Goal: Transaction & Acquisition: Obtain resource

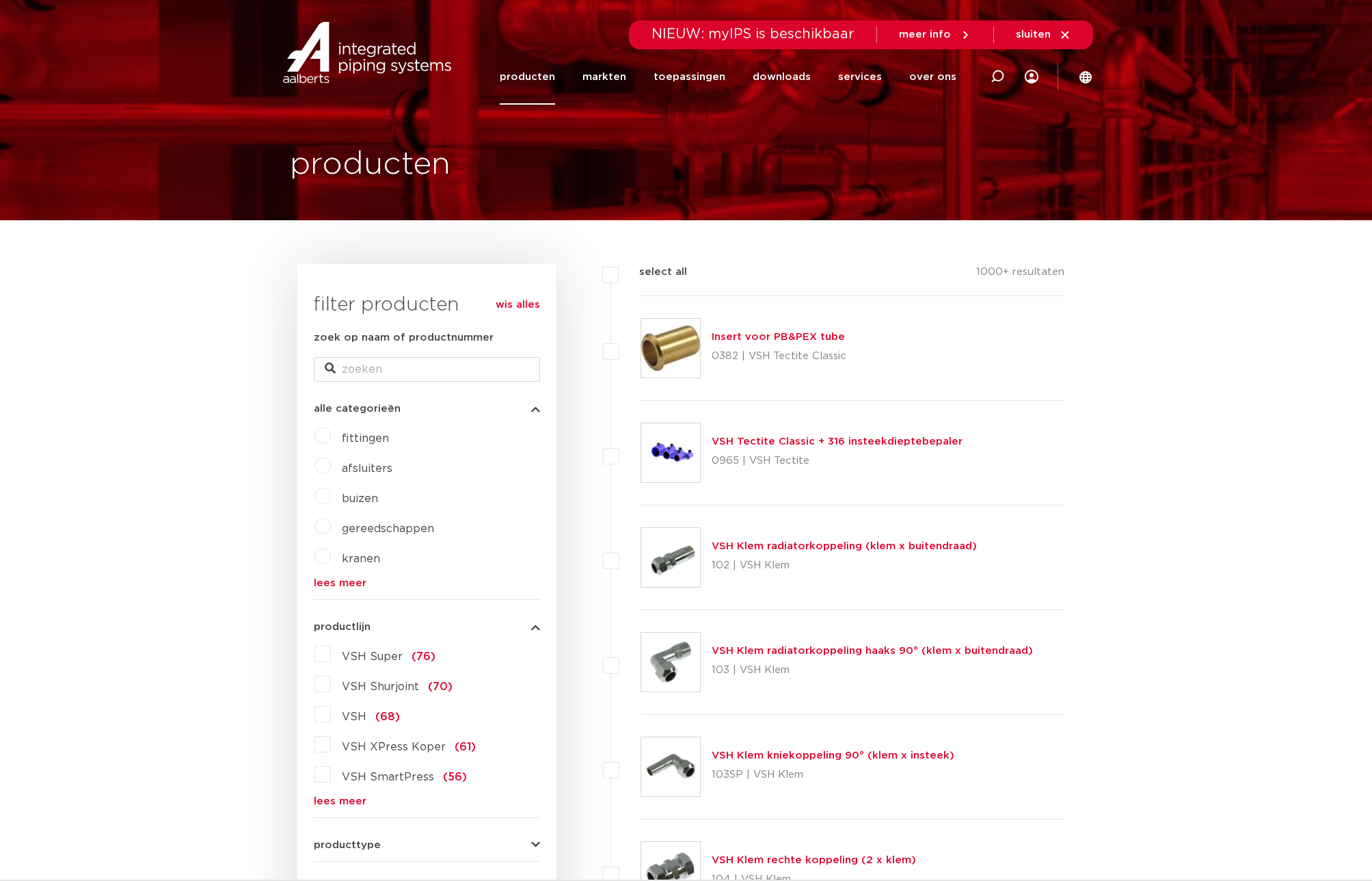
click at [775, 337] on link "Insert voor PB&PEX tube" at bounding box center [778, 337] width 134 height 10
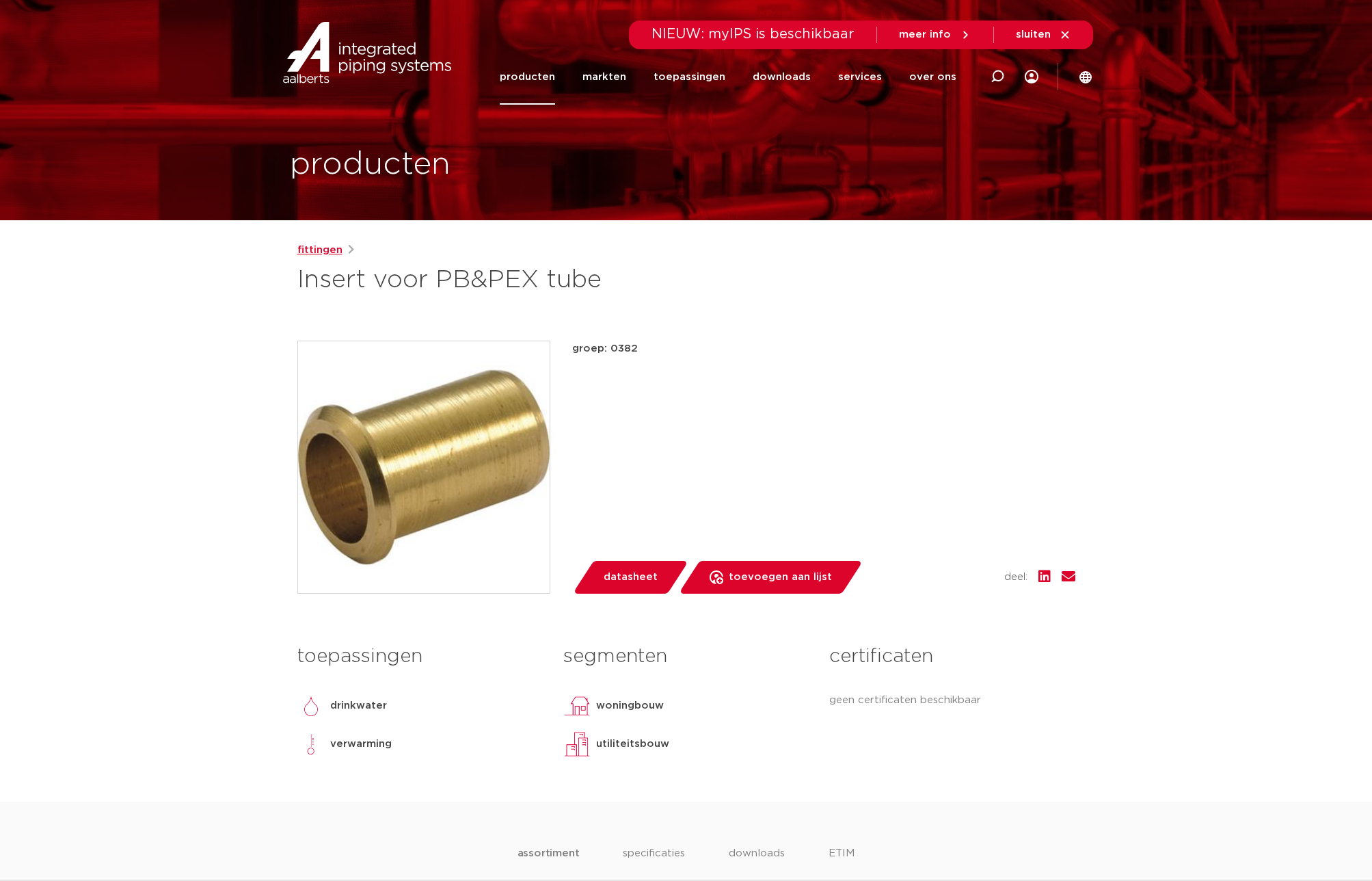
click at [317, 246] on link "fittingen" at bounding box center [320, 250] width 45 height 16
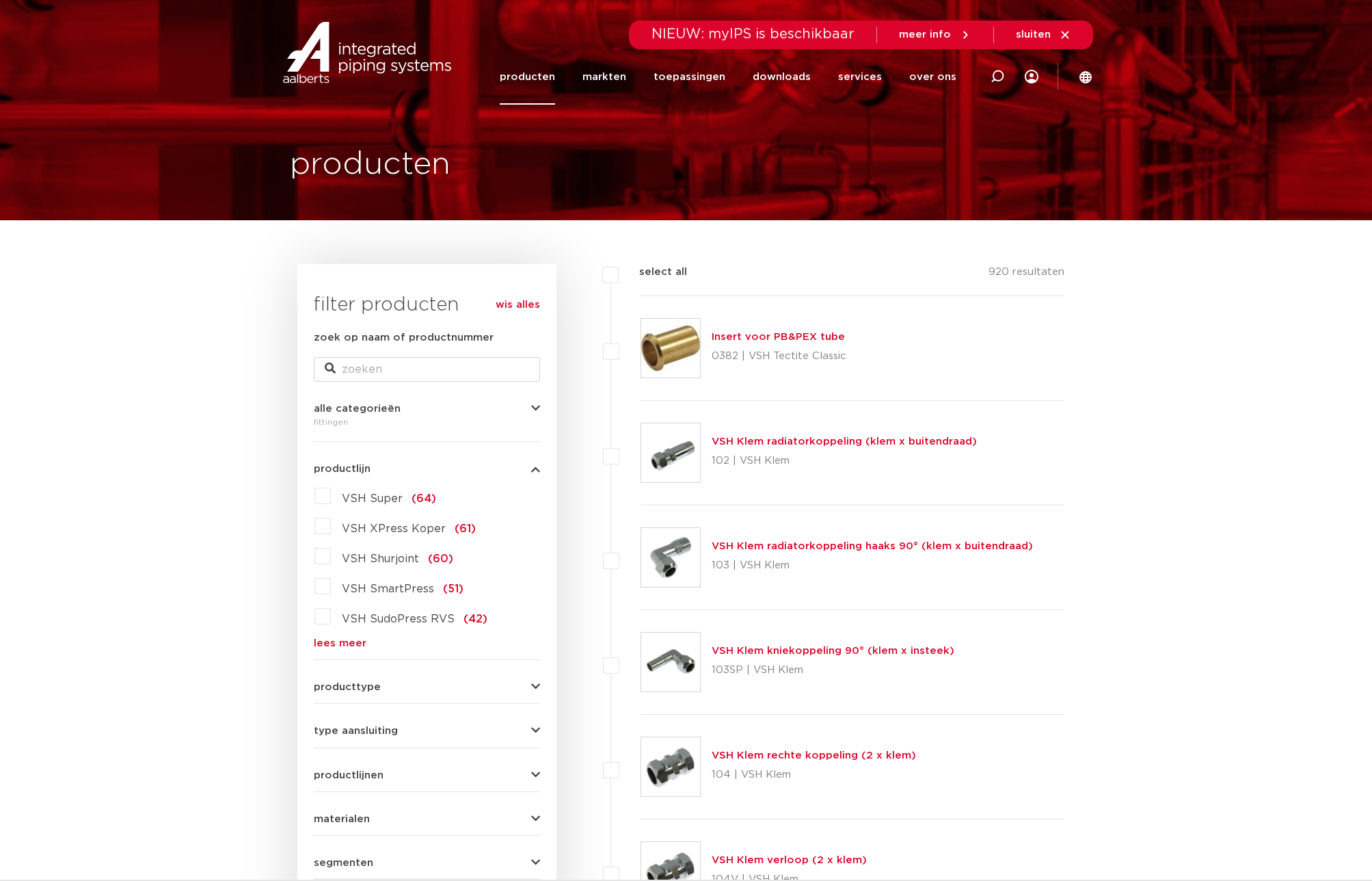
click at [812, 439] on link "VSH Klem radiatorkoppeling (klem x buitendraad)" at bounding box center [844, 441] width 266 height 10
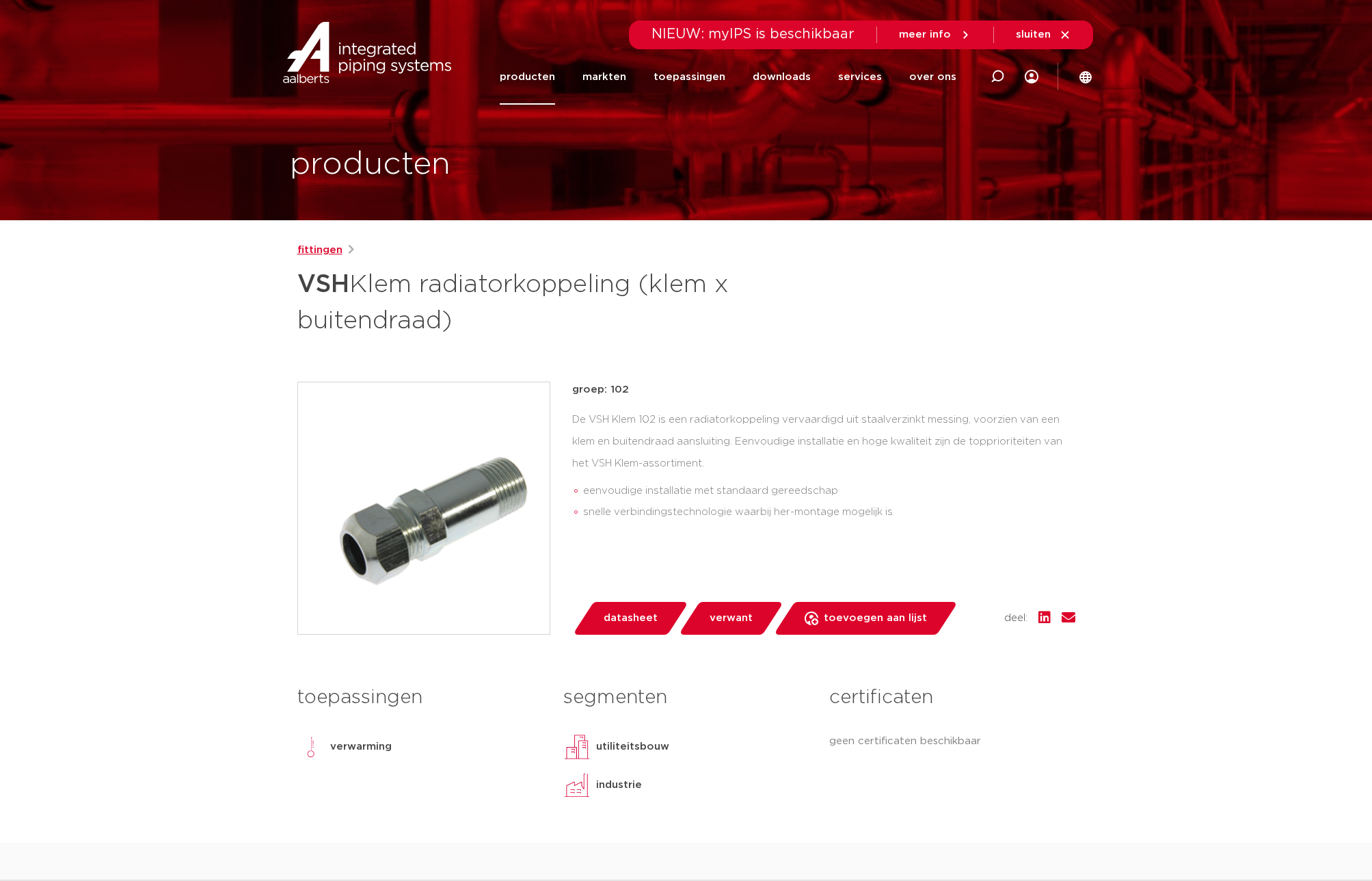
click at [314, 247] on link "fittingen" at bounding box center [320, 250] width 45 height 16
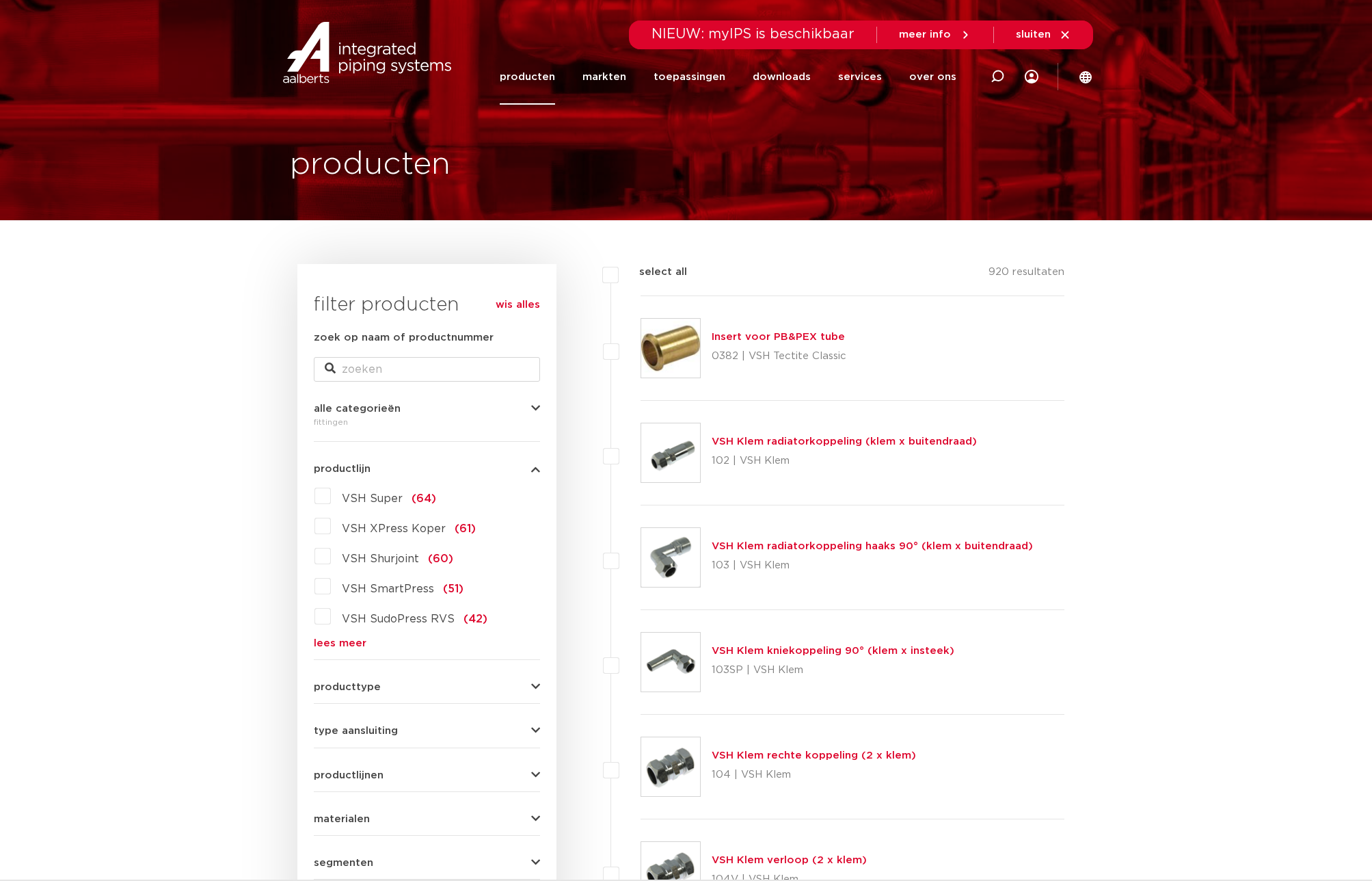
click at [903, 654] on link "VSH Klem kniekoppeling 90° (klem x insteek)" at bounding box center [833, 651] width 243 height 10
click at [897, 652] on link "VSH Klem kniekoppeling 90° (klem x insteek)" at bounding box center [833, 651] width 243 height 10
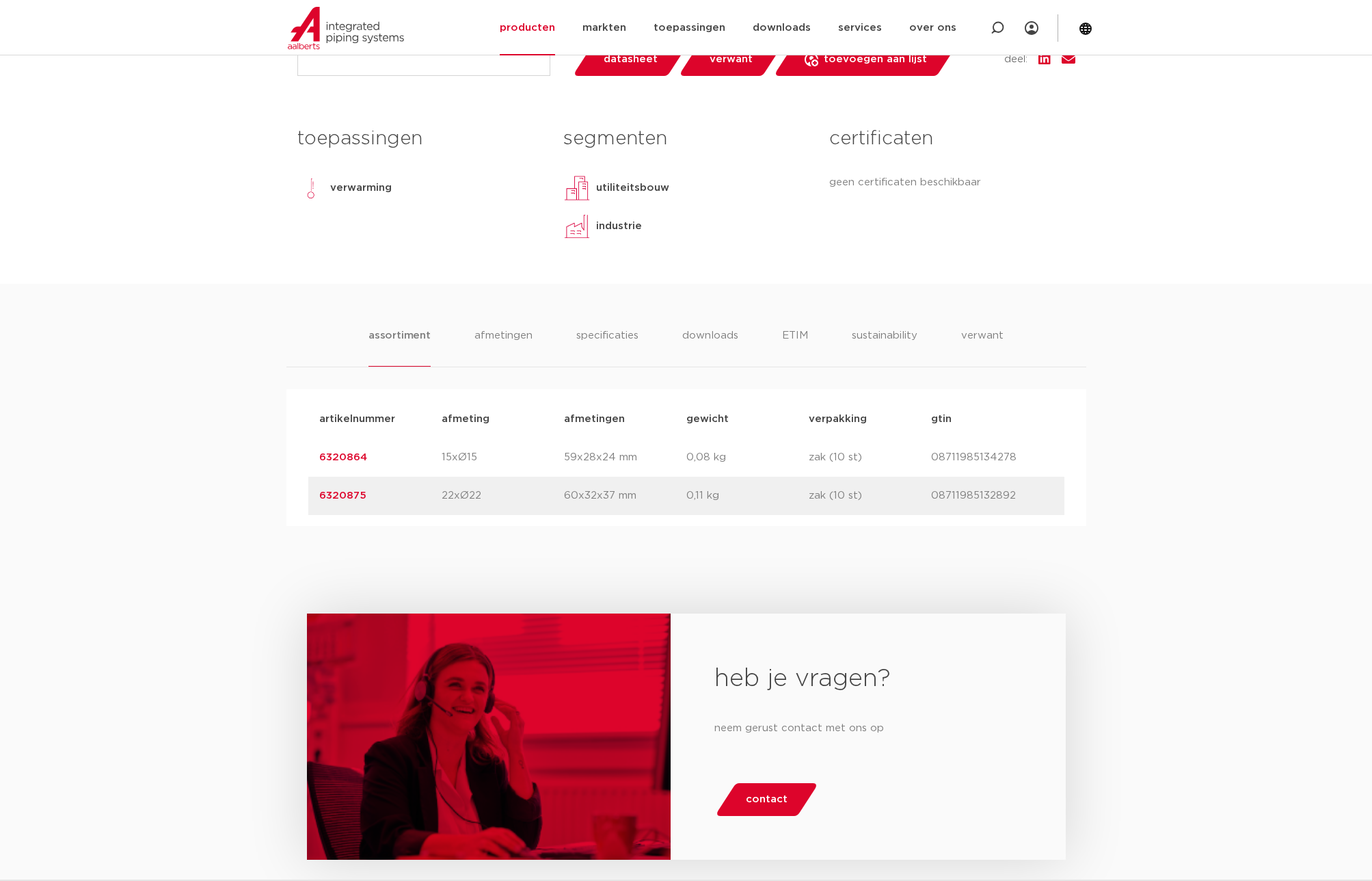
scroll to position [635, 0]
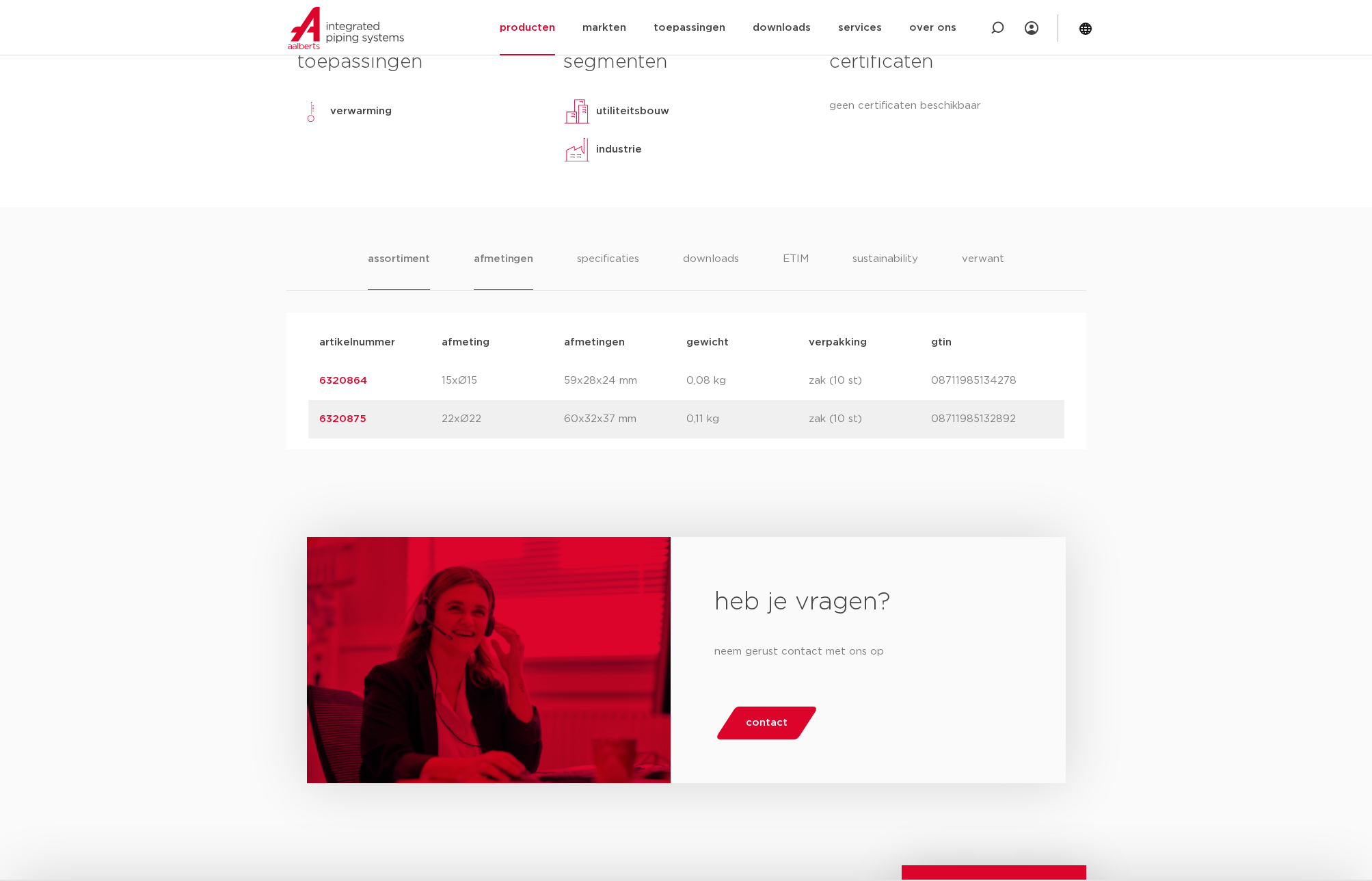
click at [517, 256] on li "afmetingen" at bounding box center [503, 270] width 60 height 39
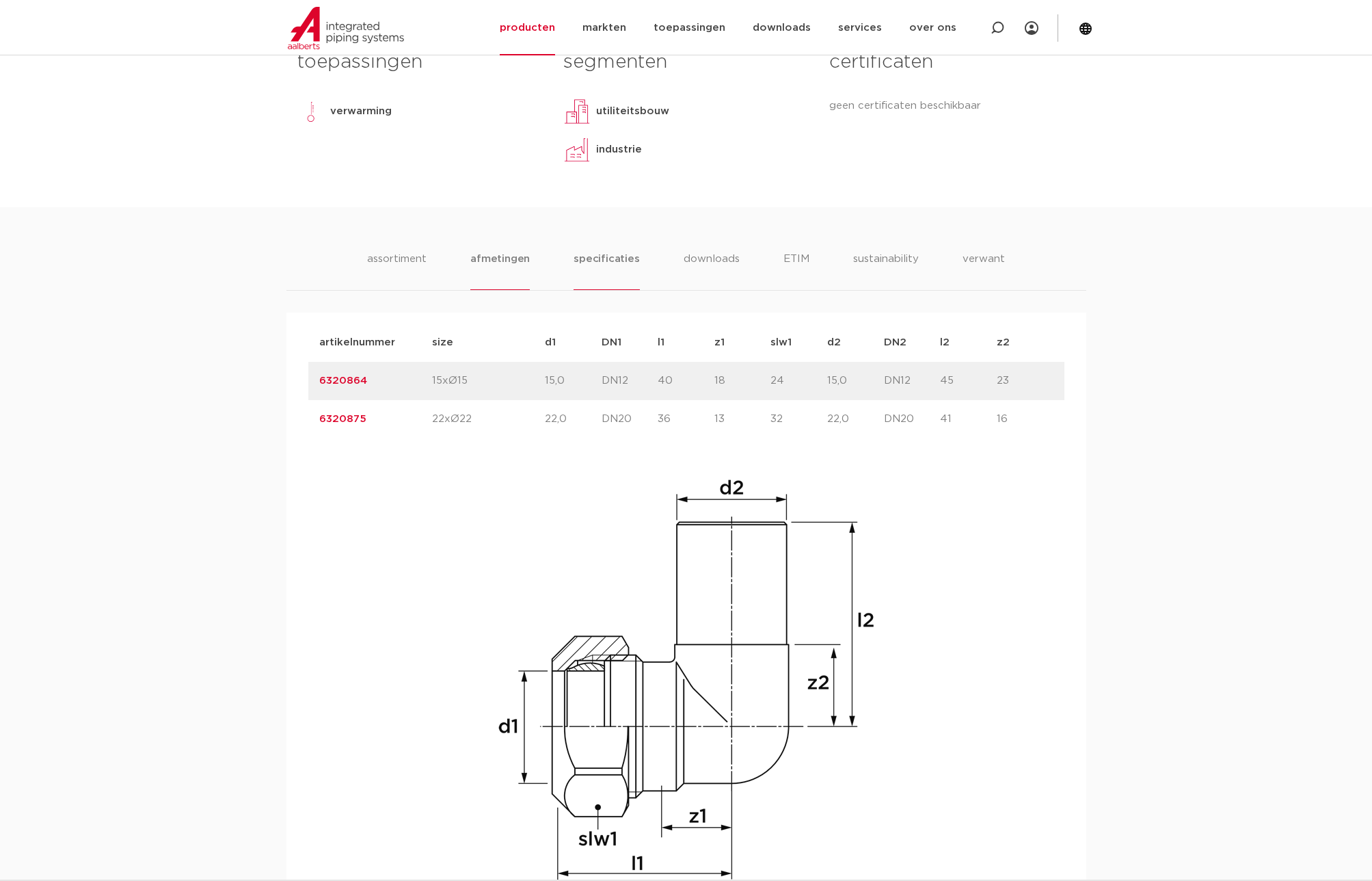
click at [589, 262] on li "specificaties" at bounding box center [606, 270] width 65 height 39
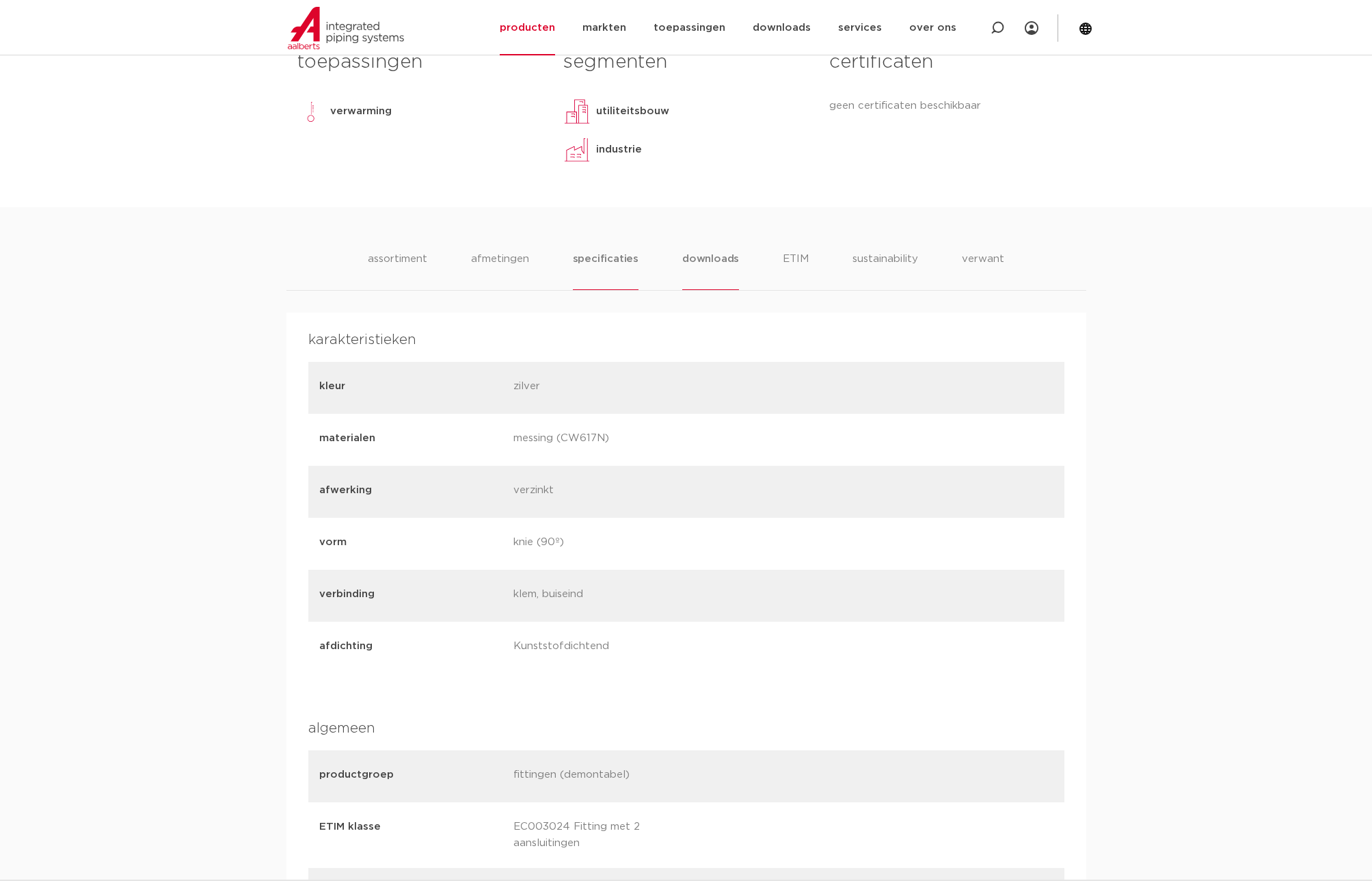
click at [735, 265] on li "downloads" at bounding box center [711, 270] width 57 height 39
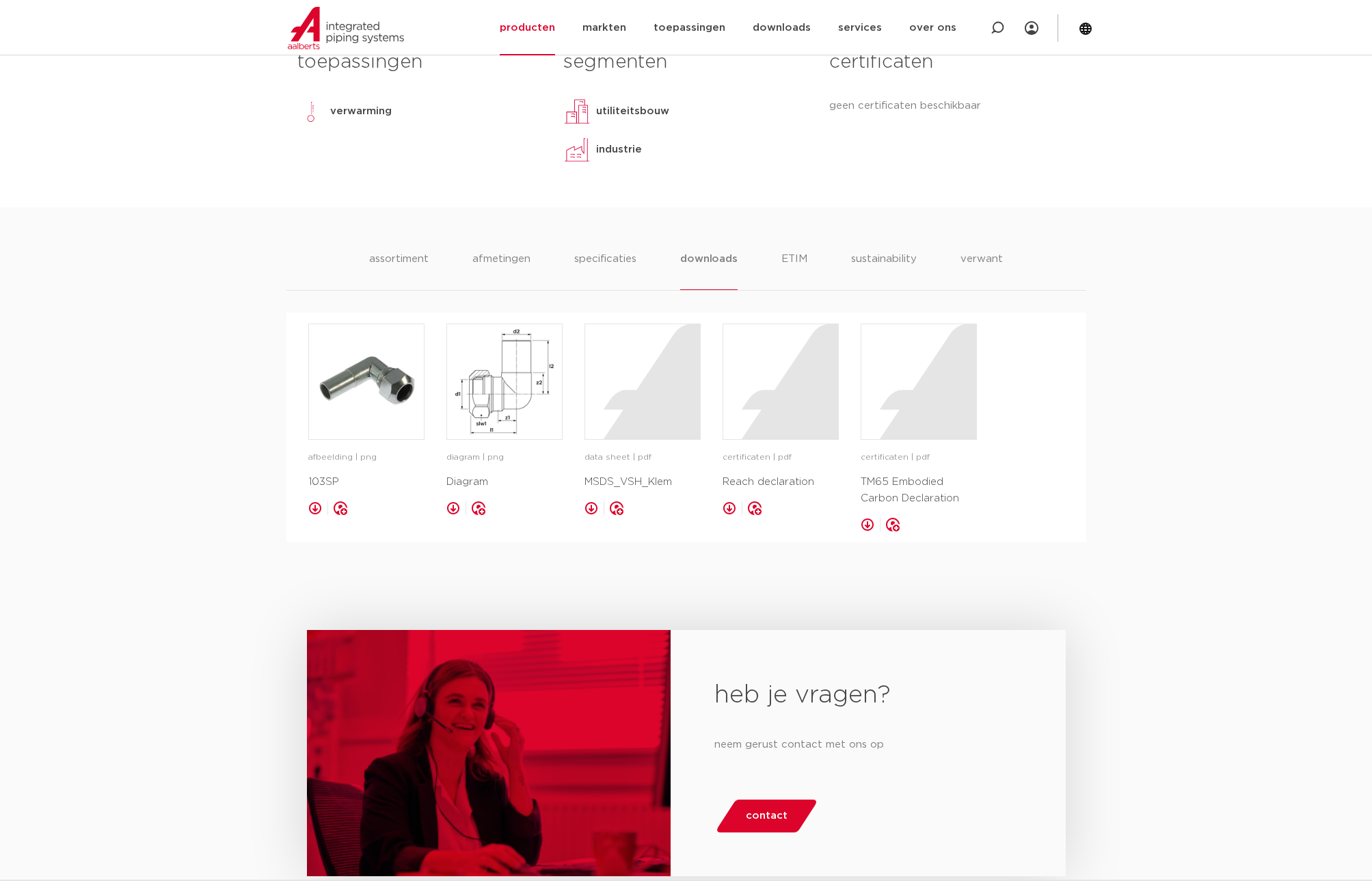
click at [820, 267] on ul "assortiment afmetingen specificaties downloads ETIM sustainability verwant" at bounding box center [686, 270] width 633 height 39
click at [874, 263] on li "sustainability" at bounding box center [884, 270] width 67 height 39
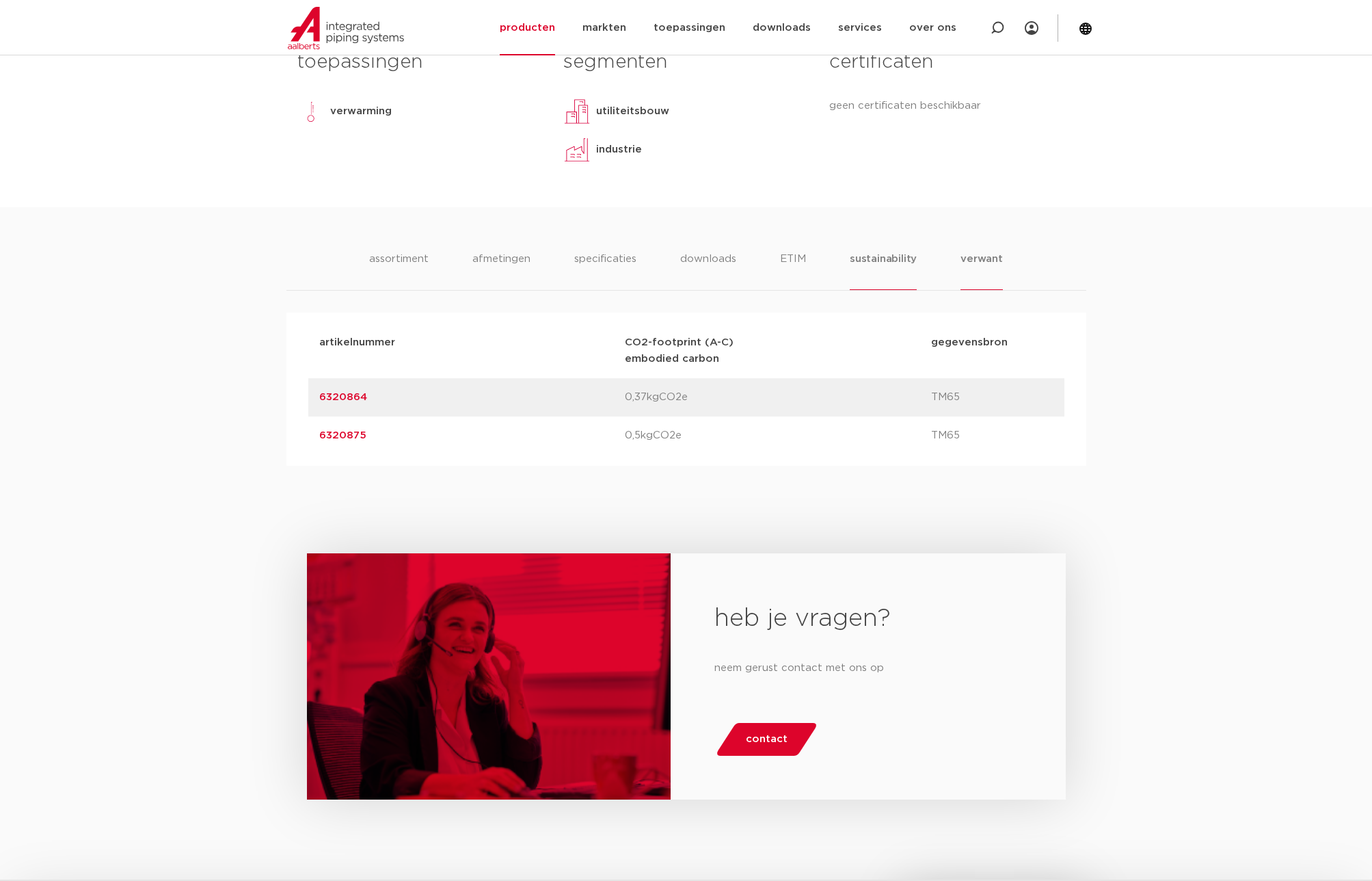
click at [968, 261] on li "verwant" at bounding box center [982, 270] width 43 height 39
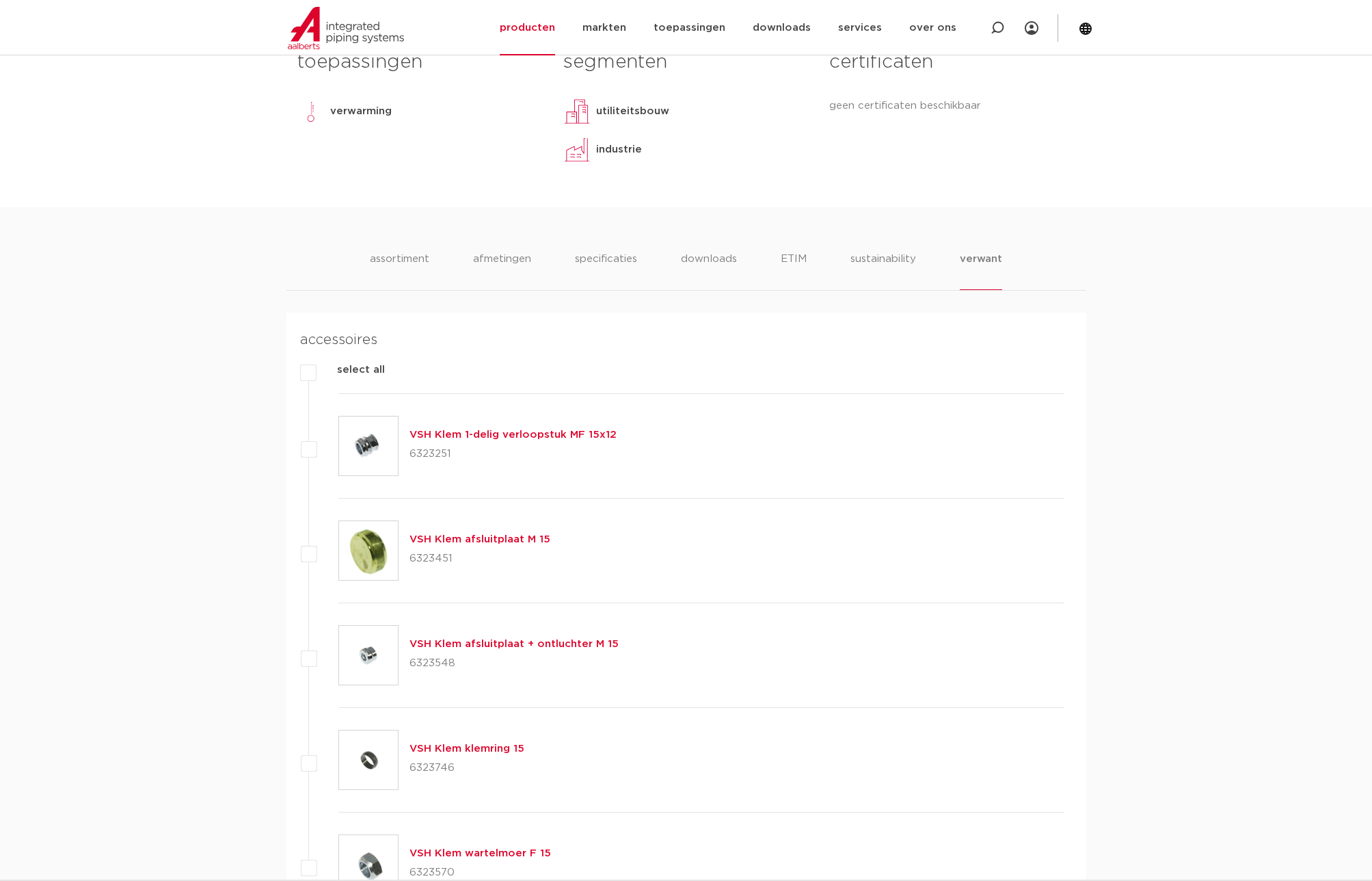
click at [339, 438] on label at bounding box center [339, 438] width 0 height 0
checkbox input "true"
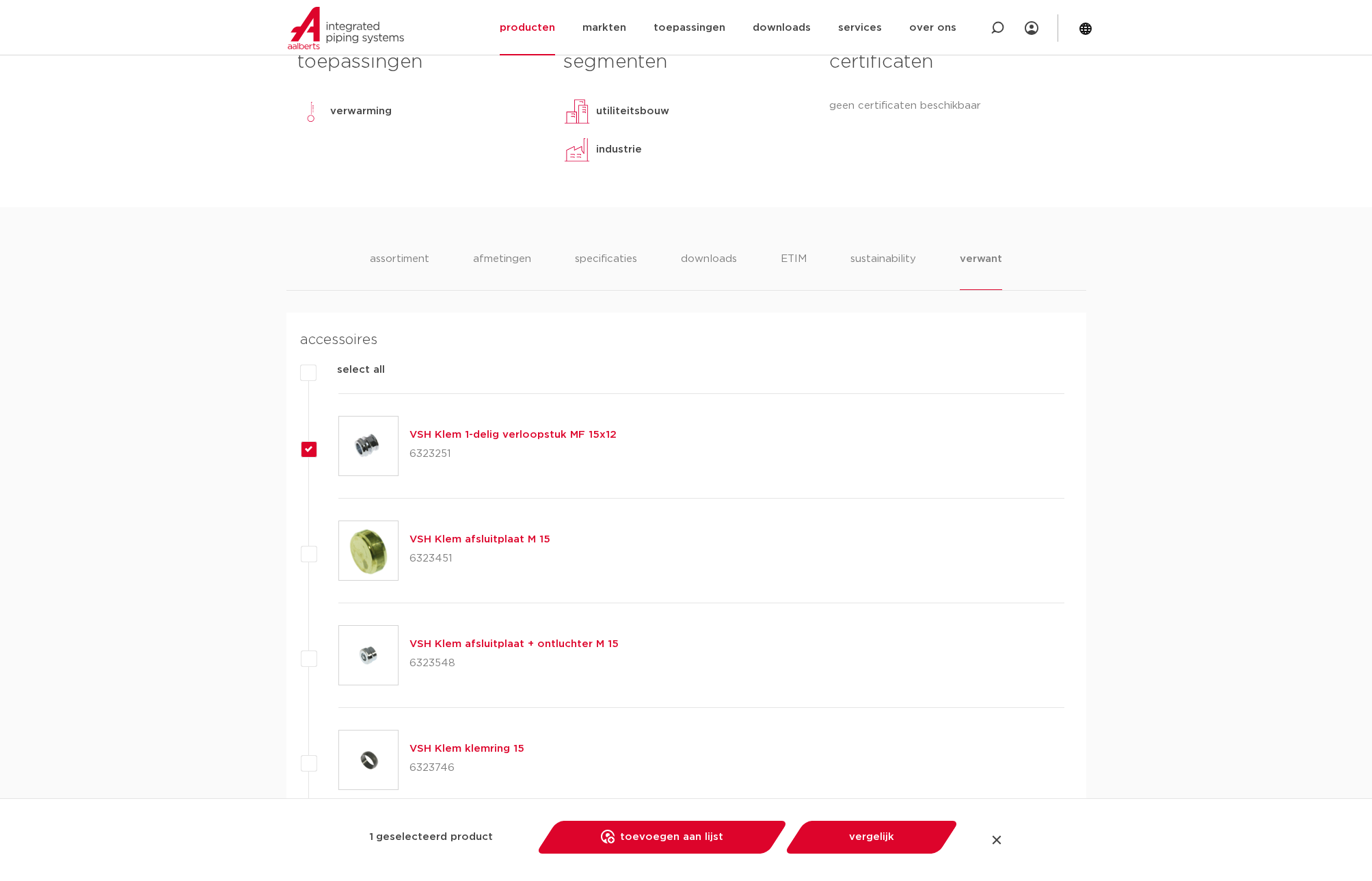
click at [543, 435] on link "VSH Klem 1-delig verloopstuk MF 15x12" at bounding box center [513, 435] width 207 height 10
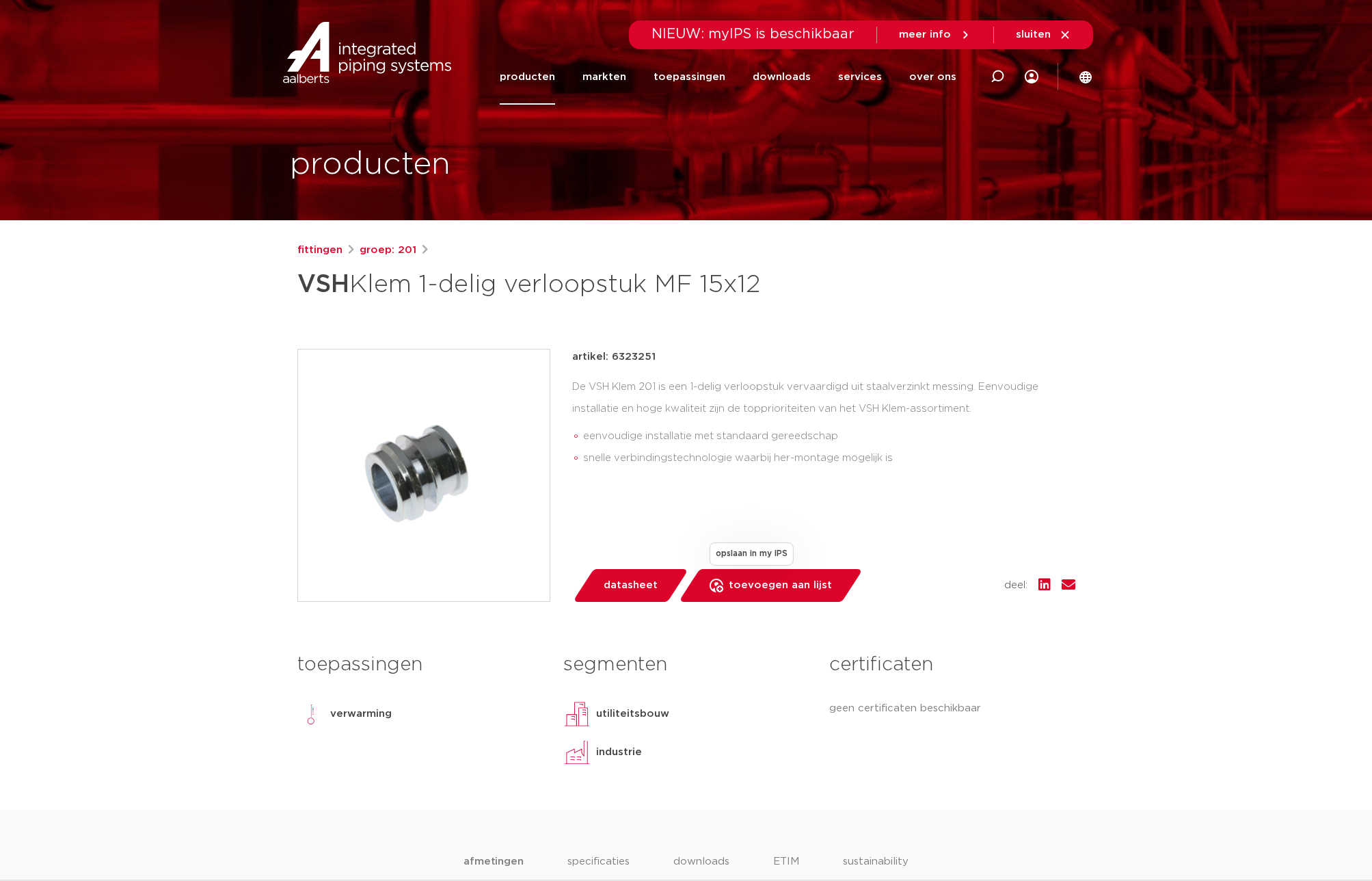
click at [782, 591] on span "toevoegen aan lijst" at bounding box center [780, 585] width 103 height 22
click at [773, 590] on span "verwijder uit lijst" at bounding box center [773, 585] width 88 height 22
click at [766, 588] on span "toevoegen aan lijst" at bounding box center [780, 585] width 103 height 22
click at [768, 589] on span "verwijder uit lijst" at bounding box center [773, 585] width 88 height 22
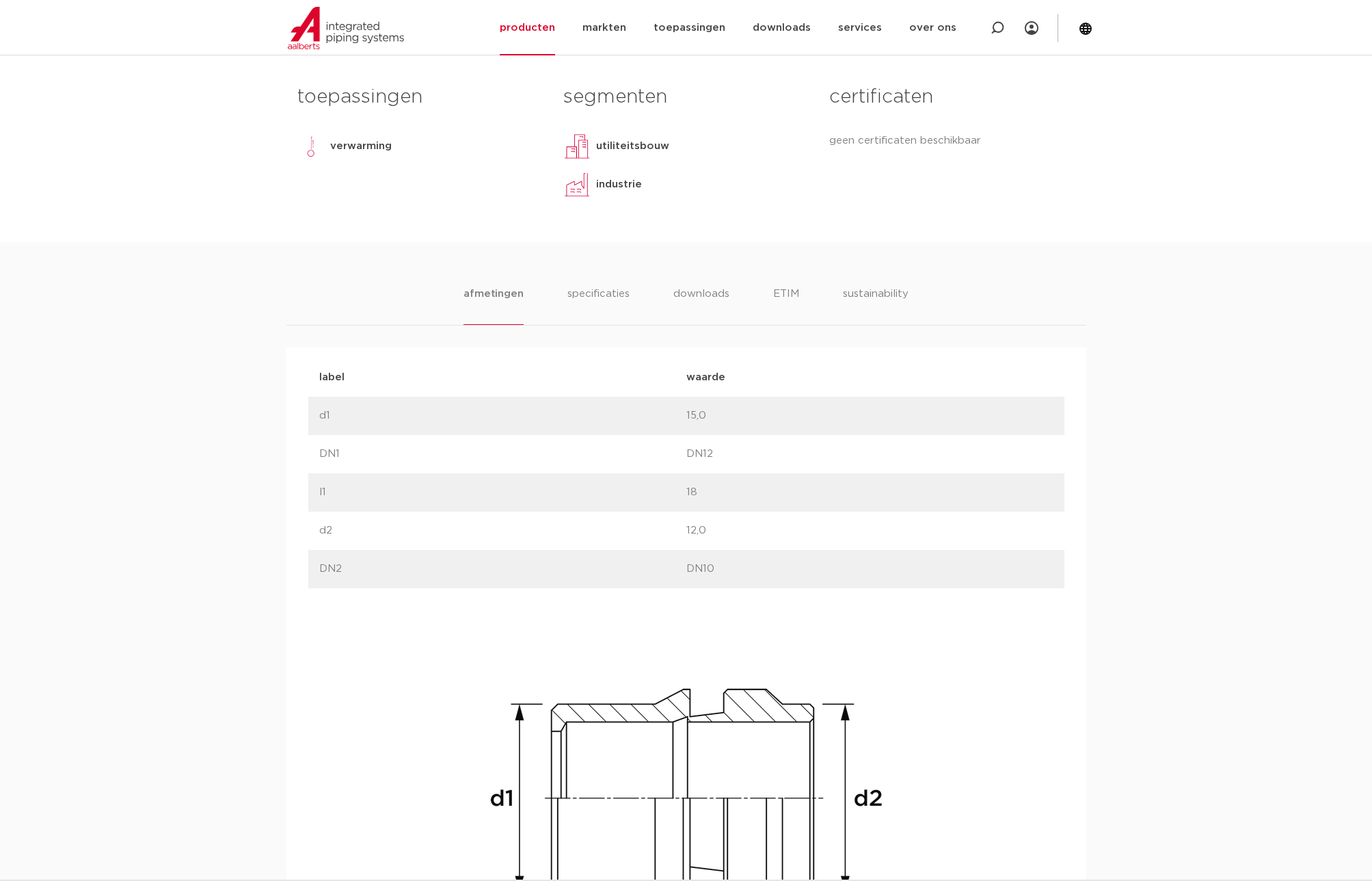
scroll to position [567, 0]
click at [689, 322] on li "downloads" at bounding box center [701, 306] width 57 height 39
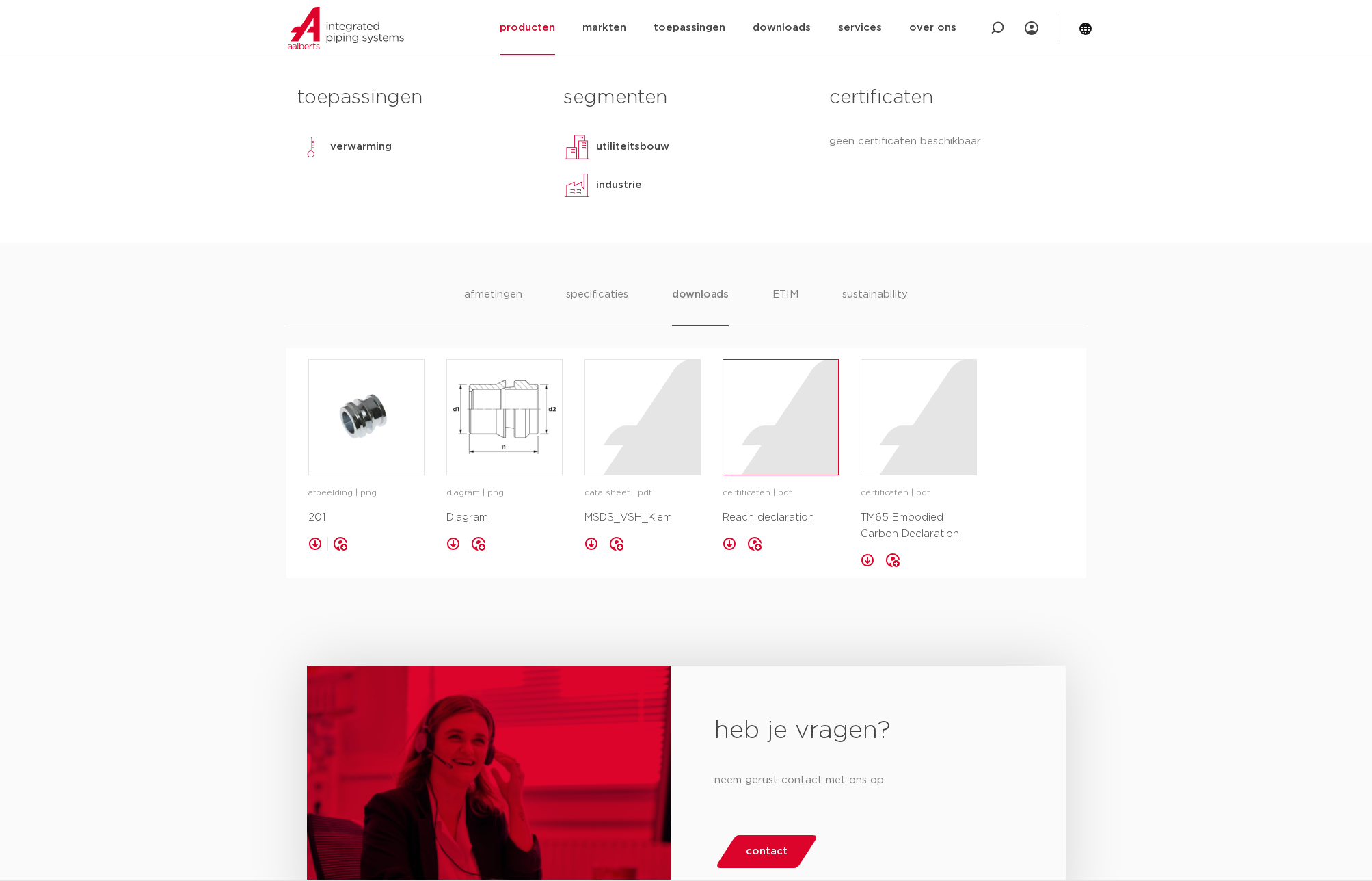
click at [771, 413] on div at bounding box center [781, 417] width 115 height 115
click at [137, 474] on div "afmetingen specificaties downloads ETIM sustainability [GEOGRAPHIC_DATA] specif…" at bounding box center [686, 411] width 1372 height 335
click at [1283, 488] on div "afmetingen specificaties downloads ETIM sustainability [GEOGRAPHIC_DATA] specif…" at bounding box center [686, 411] width 1372 height 335
